Goal: Task Accomplishment & Management: Manage account settings

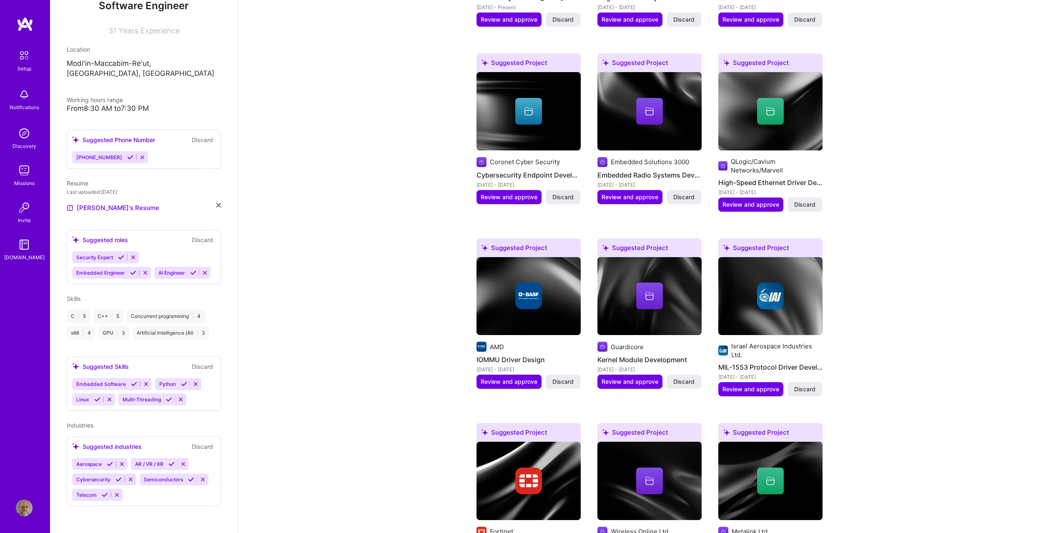
scroll to position [476, 0]
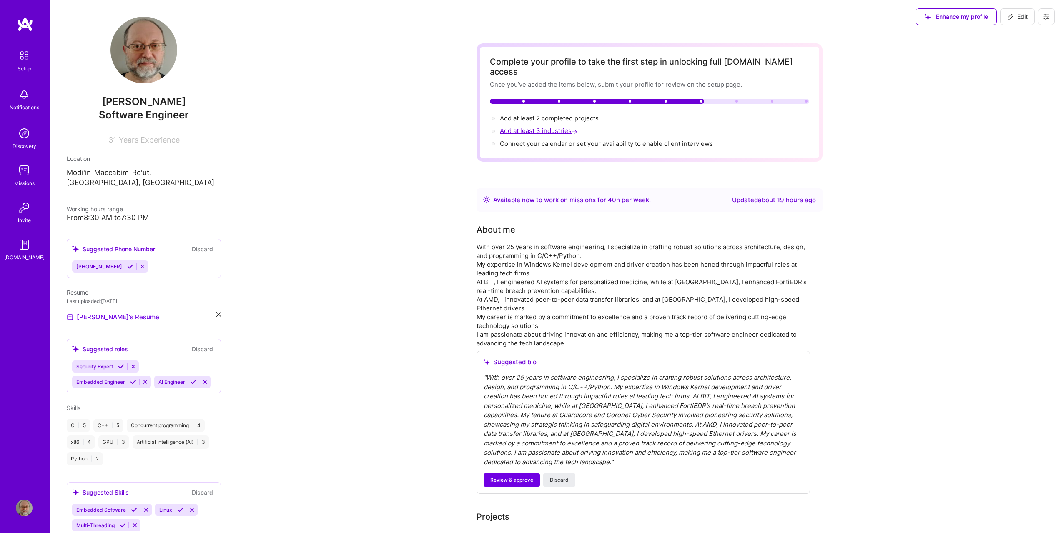
click at [546, 127] on span "Add at least 3 industries →" at bounding box center [539, 131] width 79 height 8
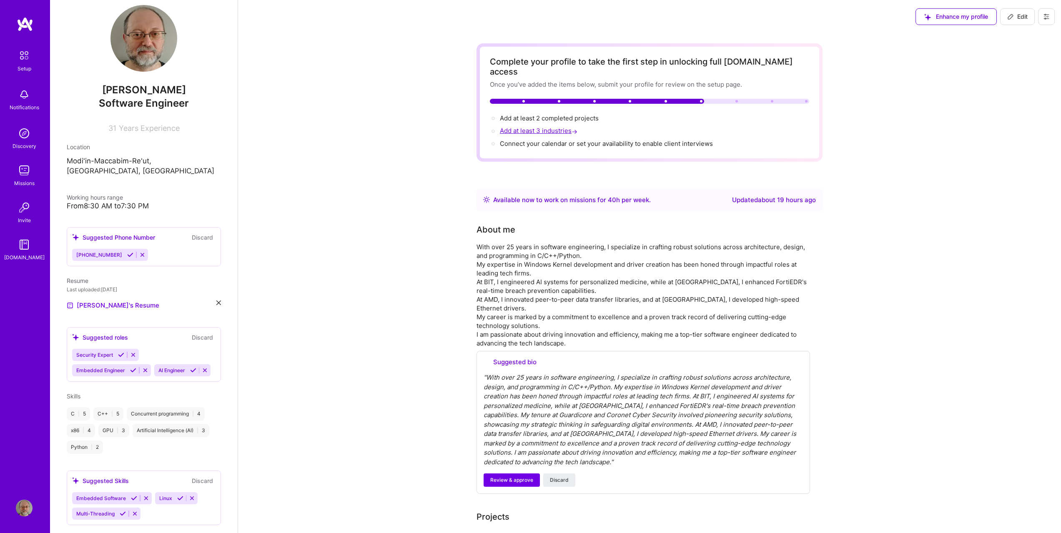
select select "US"
select select "Right Now"
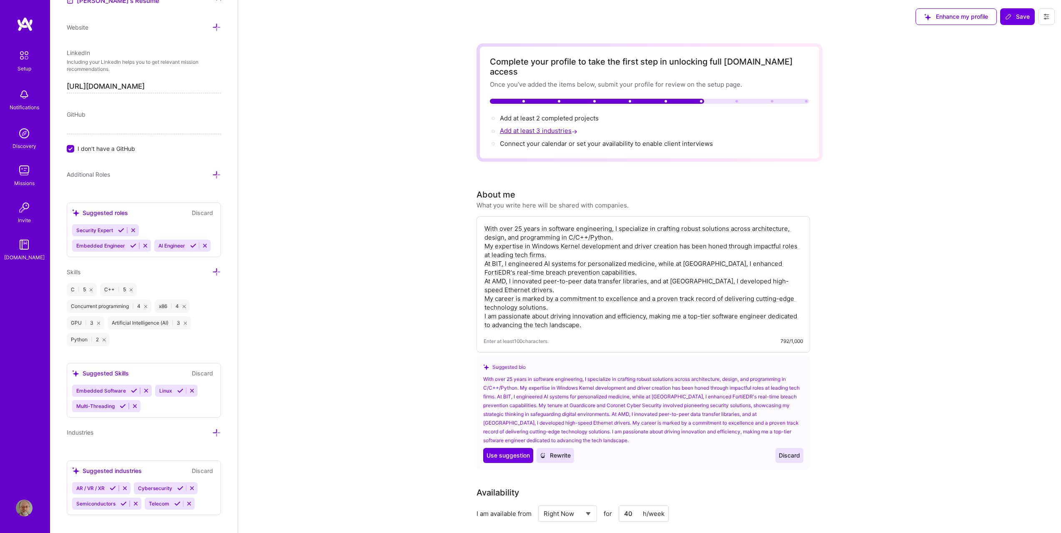
scroll to position [475, 0]
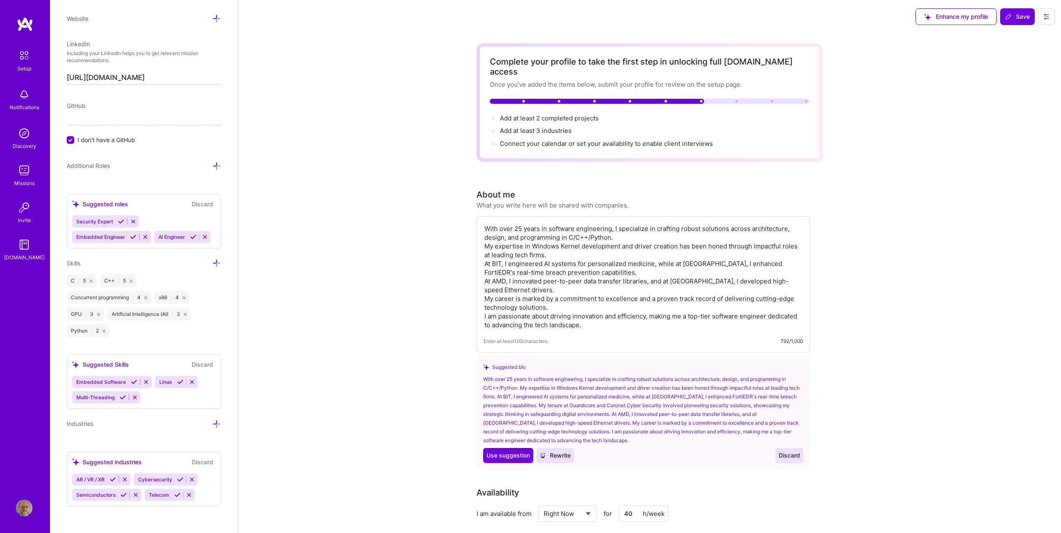
click at [145, 234] on icon at bounding box center [145, 237] width 6 height 6
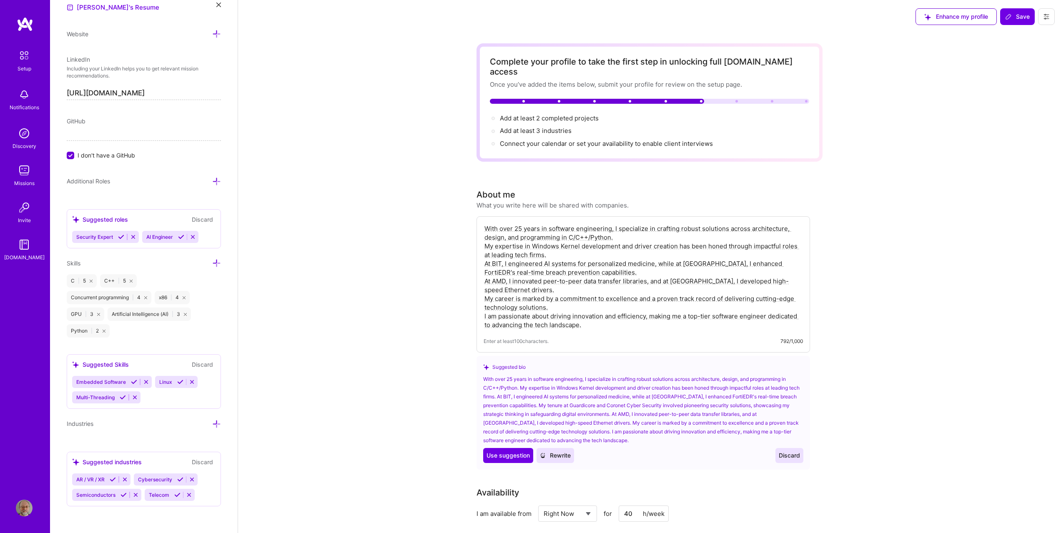
scroll to position [444, 0]
click at [212, 264] on icon at bounding box center [216, 263] width 9 height 9
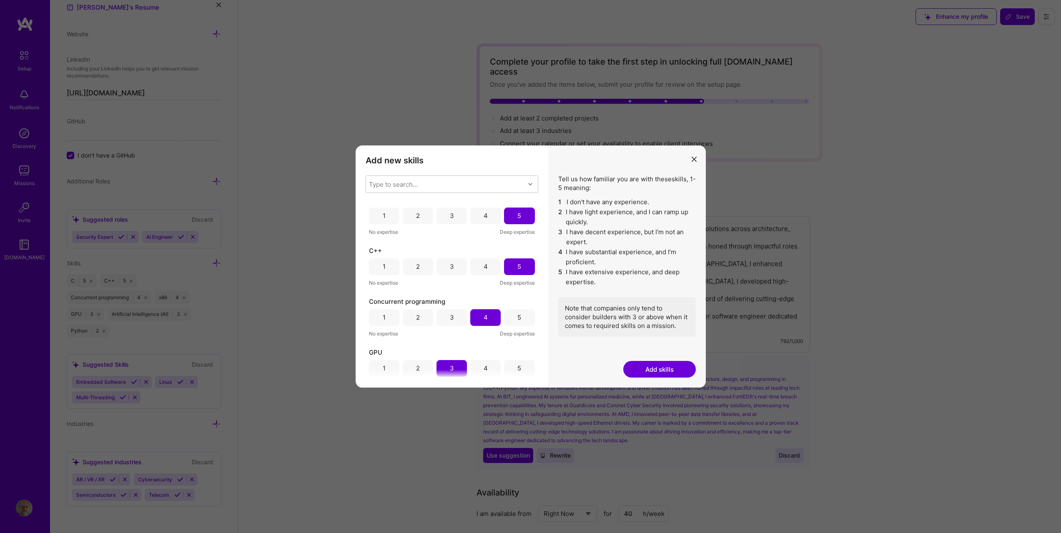
scroll to position [0, 0]
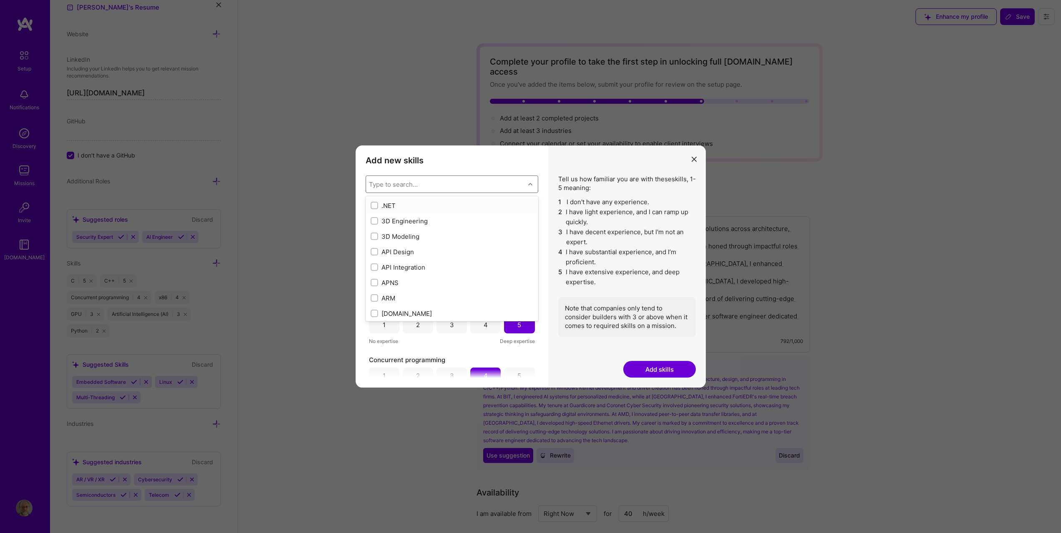
click at [533, 183] on div "modal" at bounding box center [531, 184] width 13 height 11
click at [542, 349] on div "Add new skills Tell us how familiar you are with given skills, using between 1 …" at bounding box center [452, 266] width 193 height 243
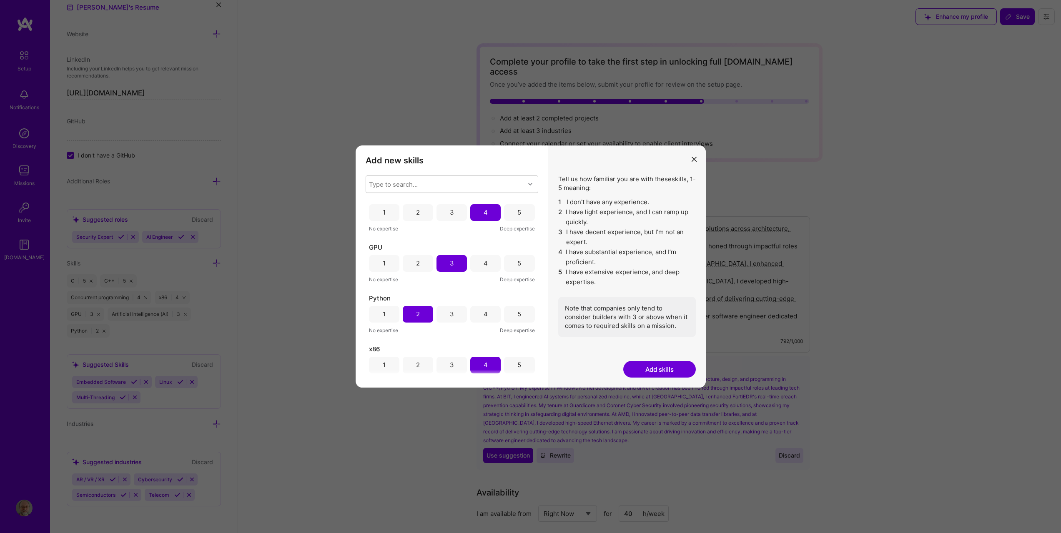
scroll to position [171, 0]
click at [693, 160] on icon "modal" at bounding box center [693, 159] width 5 height 5
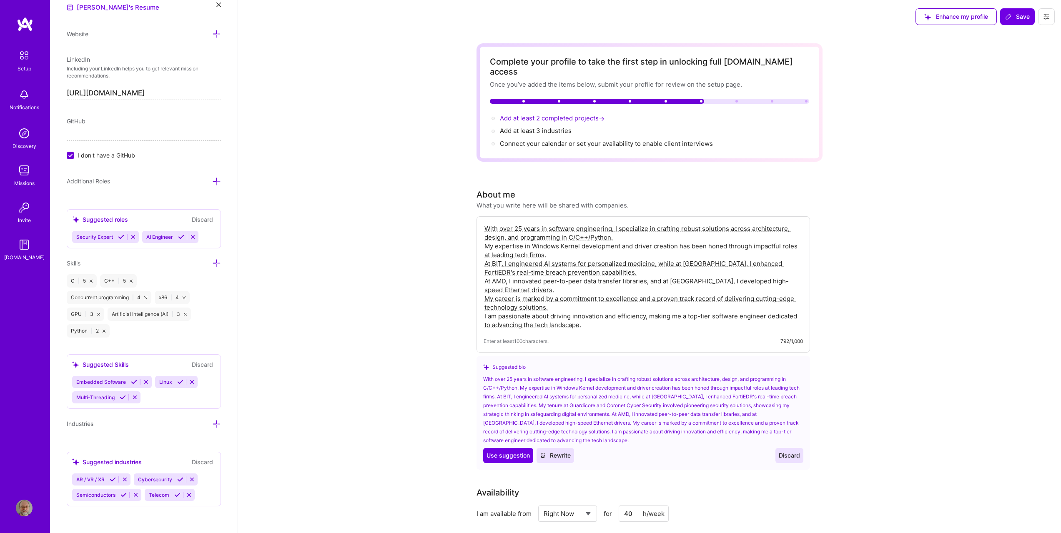
click at [548, 114] on span "Add at least 2 completed projects →" at bounding box center [553, 118] width 106 height 8
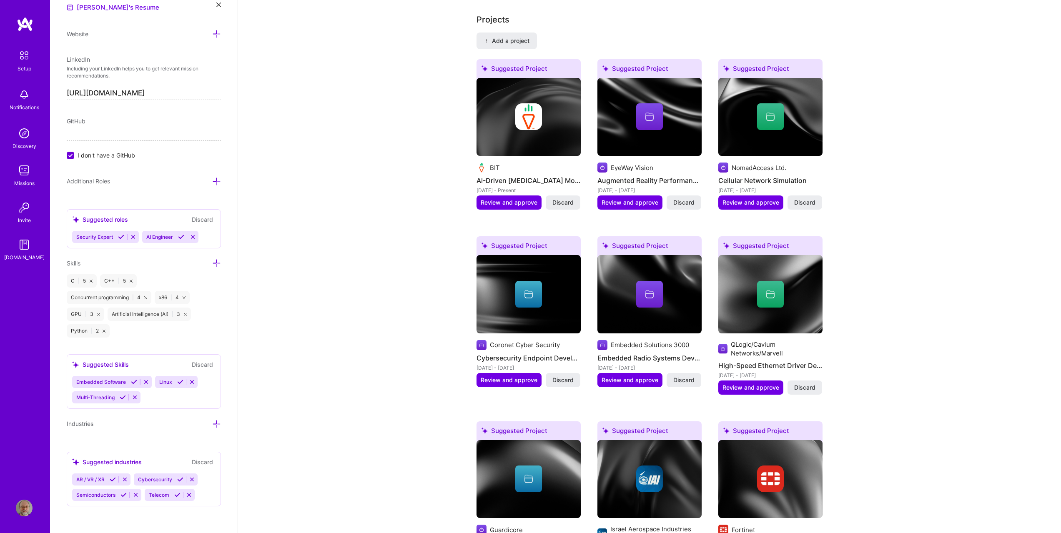
scroll to position [784, 0]
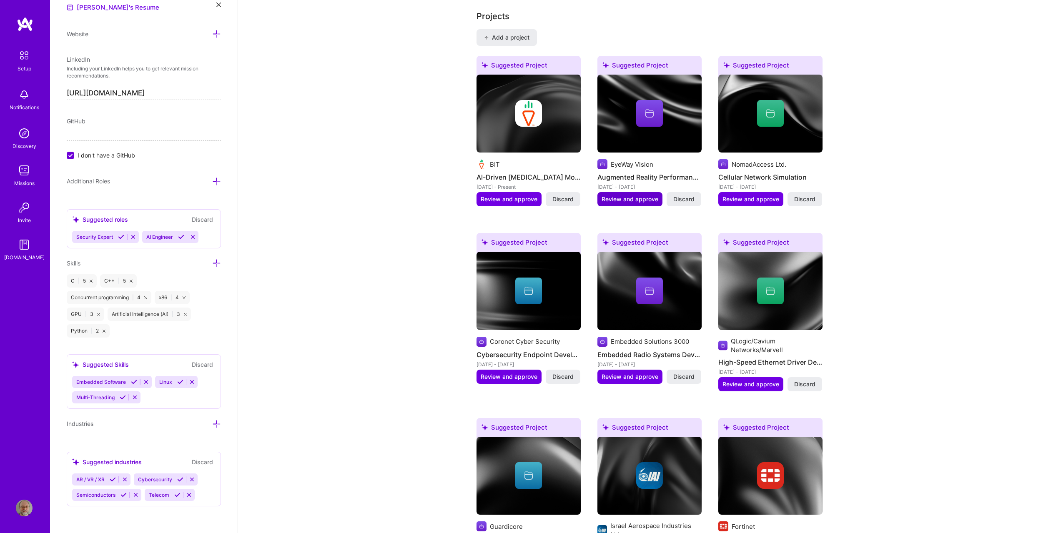
click at [636, 195] on span "Review and approve" at bounding box center [629, 199] width 57 height 8
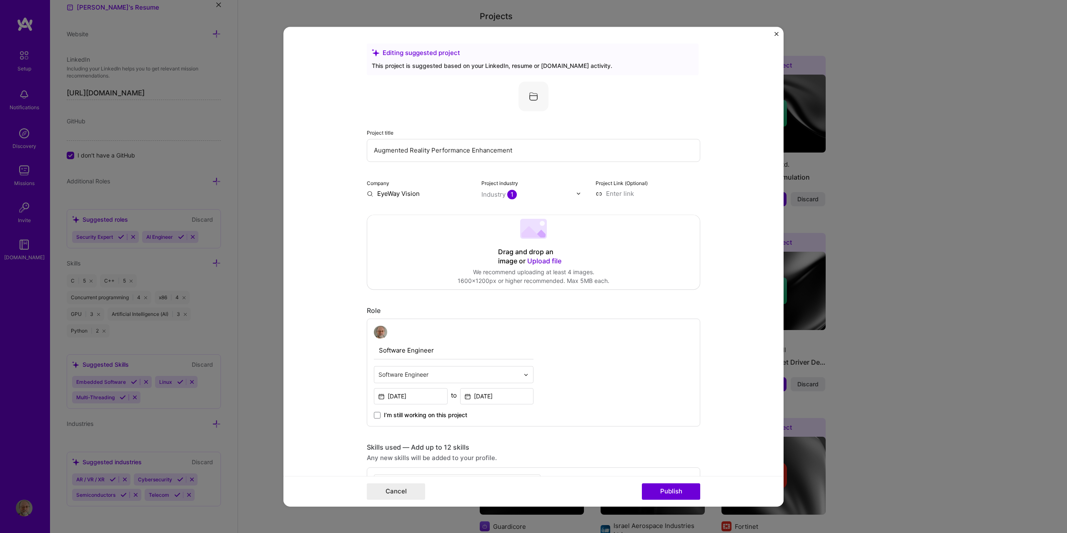
click at [776, 33] on img "Close" at bounding box center [776, 34] width 4 height 4
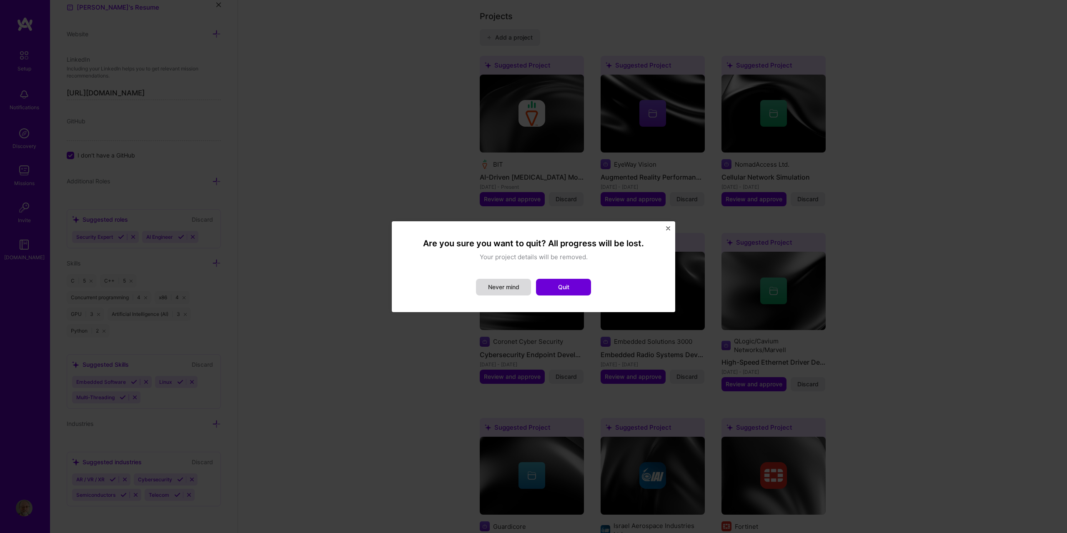
click at [508, 287] on button "Never mind" at bounding box center [503, 287] width 55 height 17
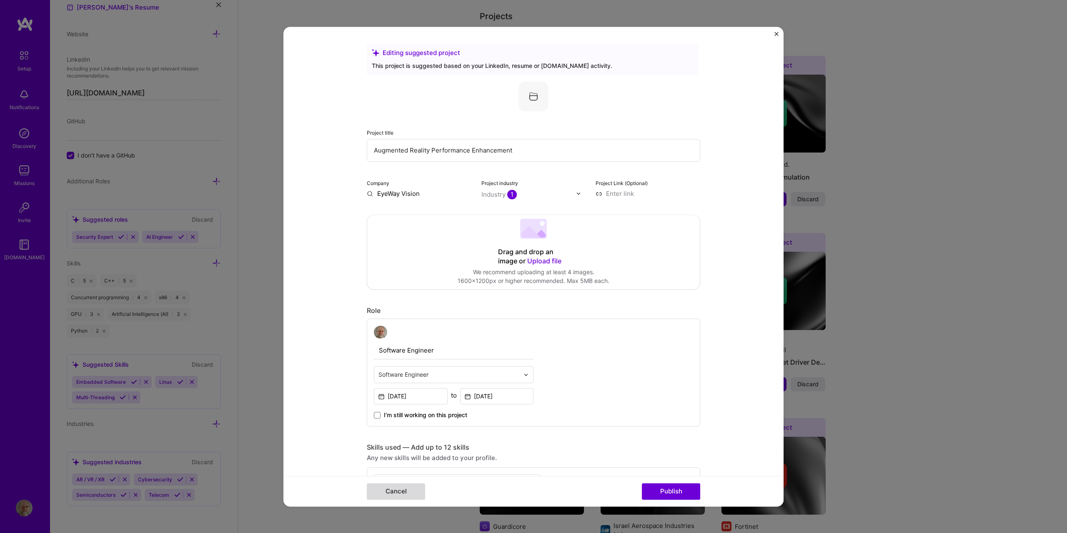
click at [396, 490] on button "Cancel" at bounding box center [396, 491] width 58 height 17
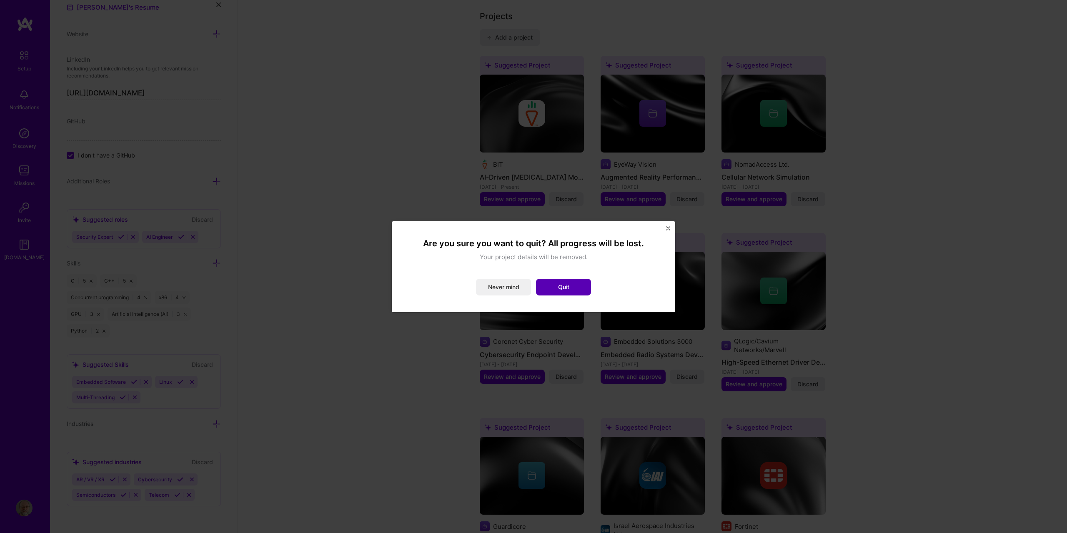
click at [574, 288] on button "Quit" at bounding box center [563, 287] width 55 height 17
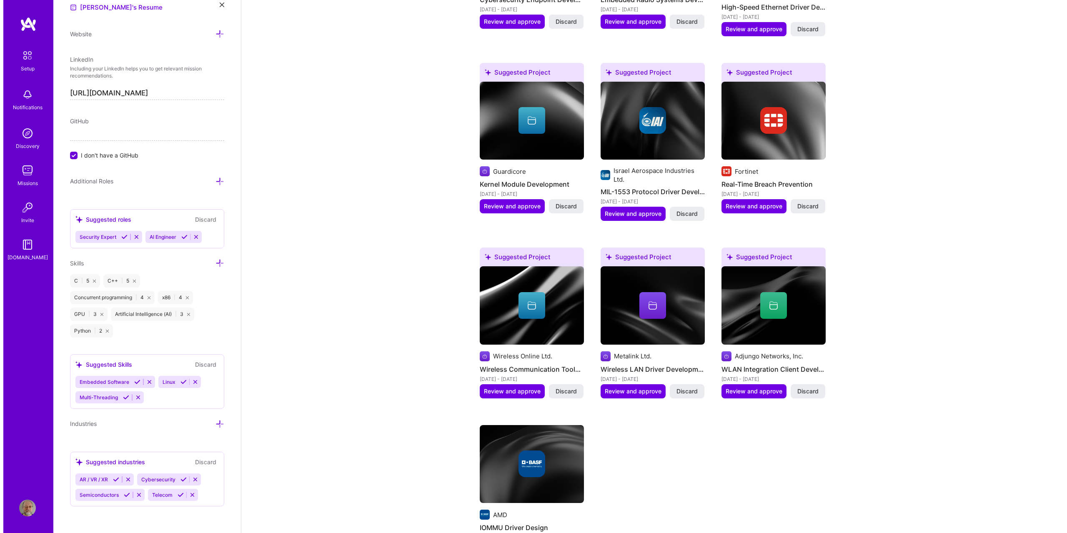
scroll to position [1159, 0]
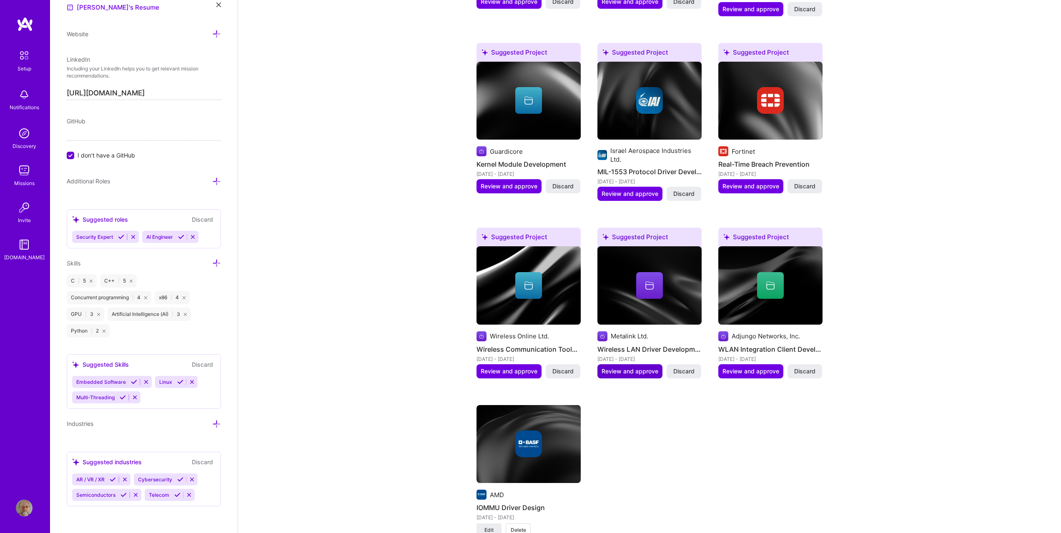
click at [649, 367] on span "Review and approve" at bounding box center [629, 371] width 57 height 8
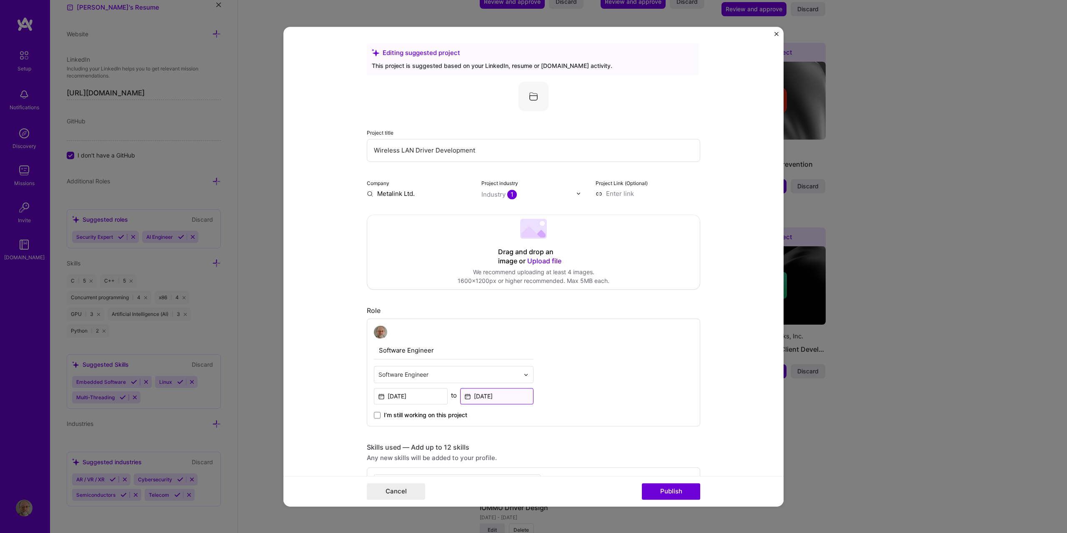
click at [496, 396] on input "Jan, 2008" at bounding box center [497, 396] width 74 height 16
click at [515, 445] on abbr "February" at bounding box center [521, 444] width 26 height 8
type input "Feb, 2008"
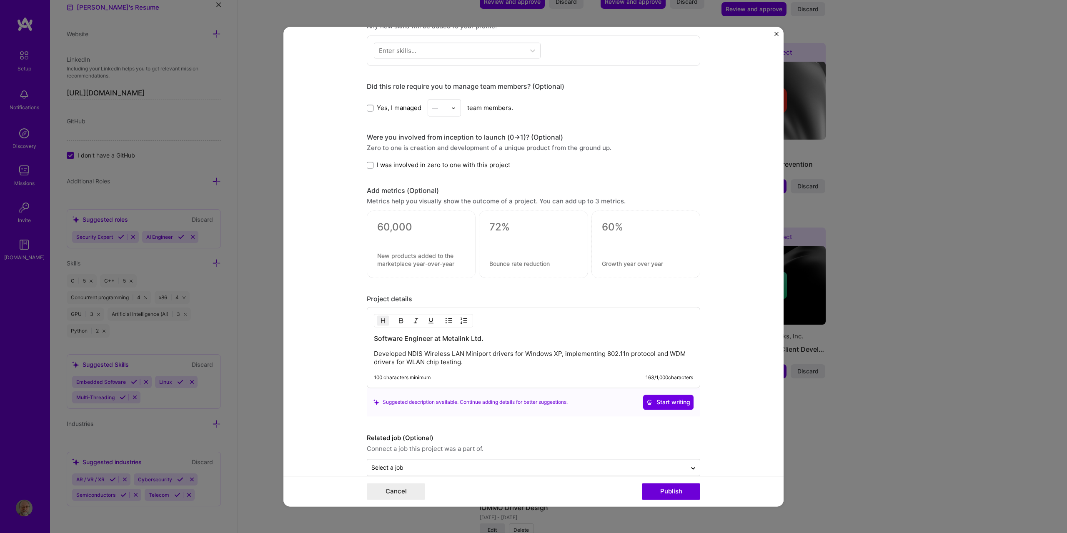
scroll to position [447, 0]
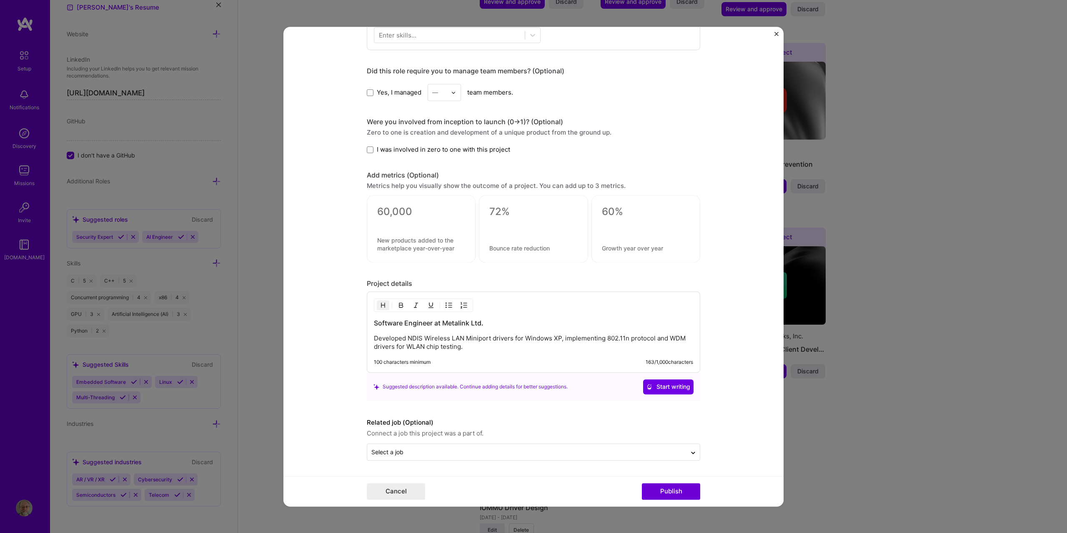
drag, startPoint x: 678, startPoint y: 486, endPoint x: 666, endPoint y: 483, distance: 12.3
click at [666, 483] on div "Cancel Publish" at bounding box center [533, 491] width 500 height 30
click at [671, 491] on button "Publish" at bounding box center [671, 491] width 58 height 17
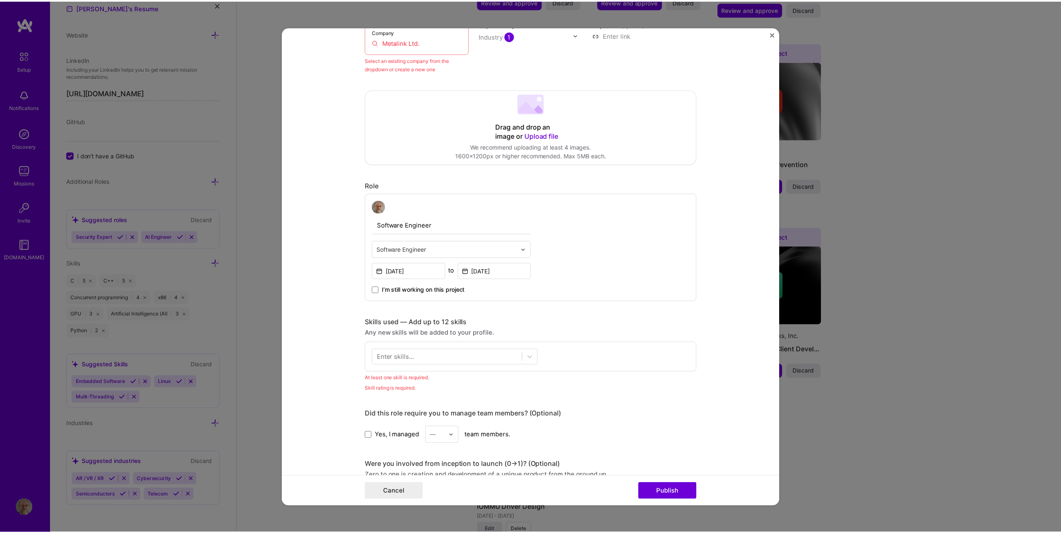
scroll to position [55, 0]
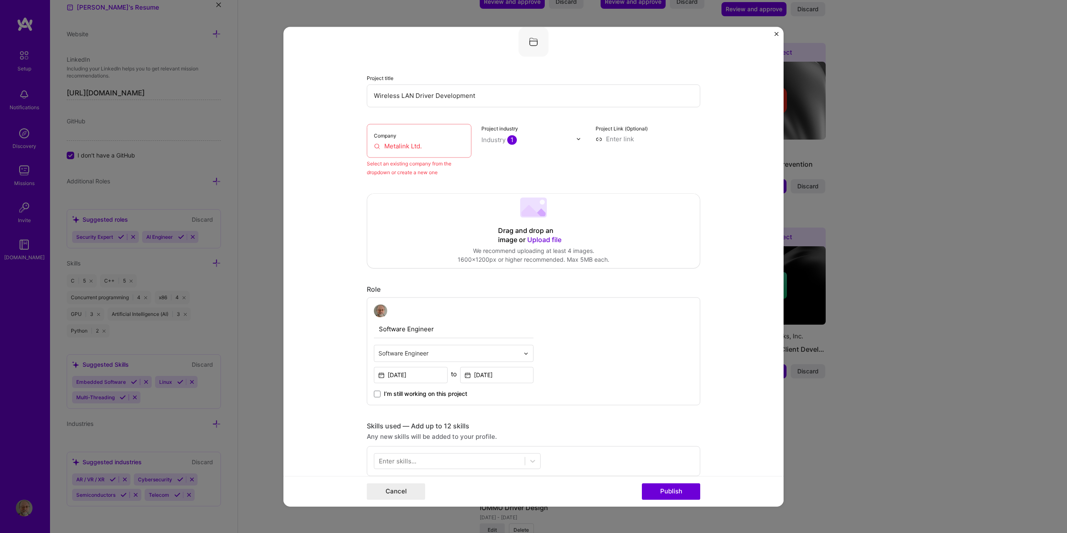
click at [414, 148] on input "Metalink Ltd." at bounding box center [419, 146] width 90 height 9
click at [405, 485] on button "Cancel" at bounding box center [396, 491] width 58 height 17
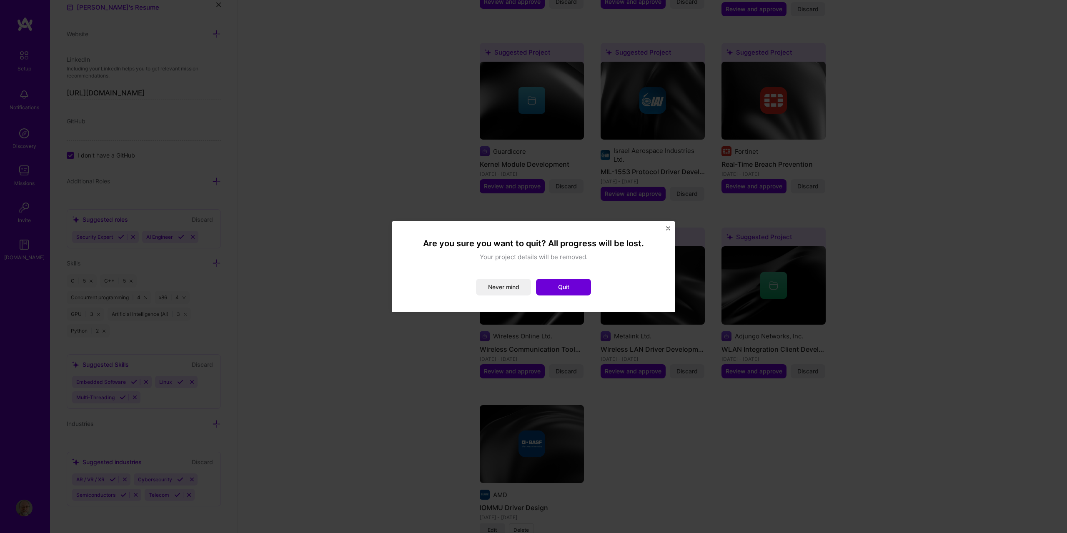
click at [573, 285] on button "Quit" at bounding box center [563, 287] width 55 height 17
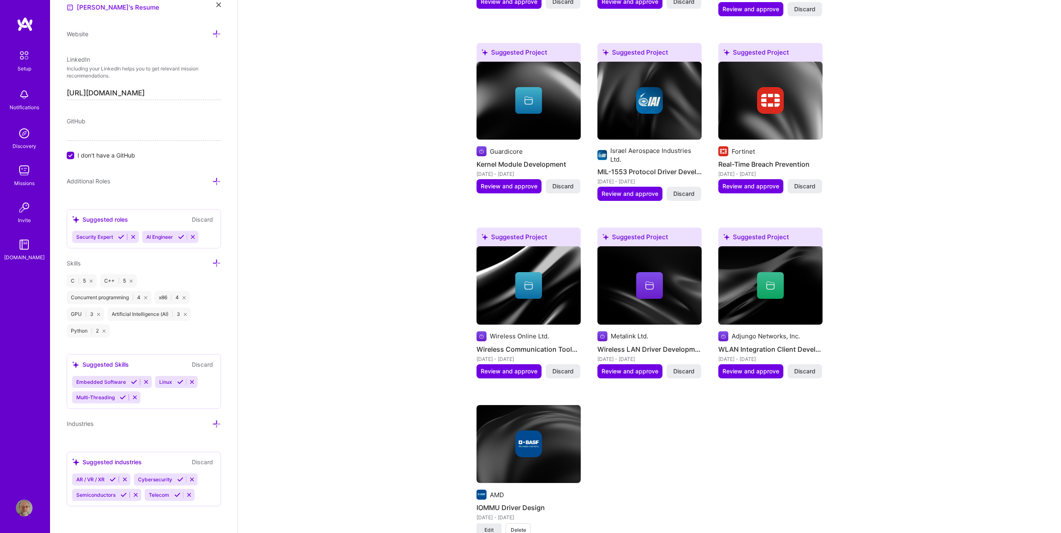
click at [1030, 255] on div "Complete your profile to take the first step in unlocking full A.Team access On…" at bounding box center [649, 381] width 823 height 3012
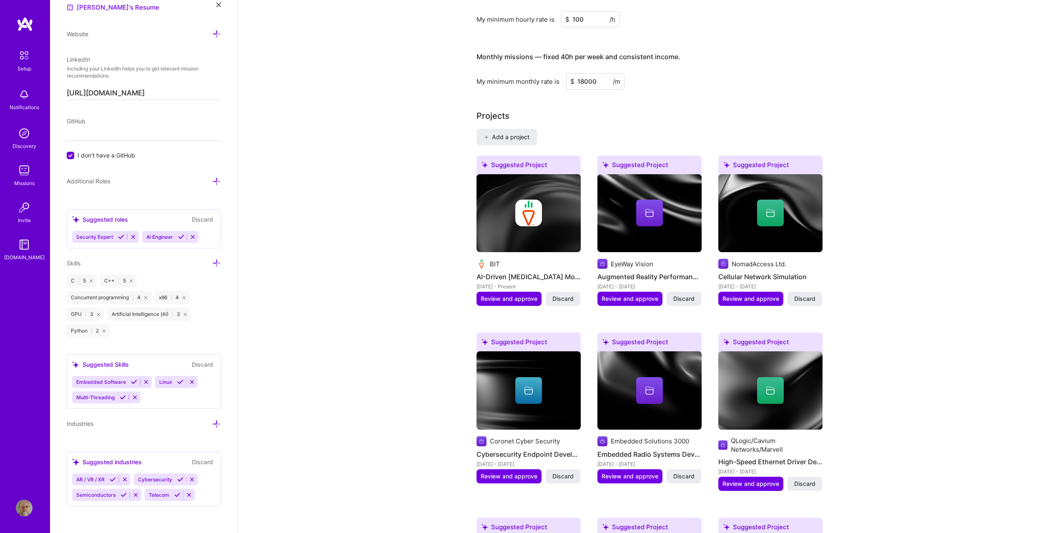
scroll to position [492, 0]
